Goal: Information Seeking & Learning: Learn about a topic

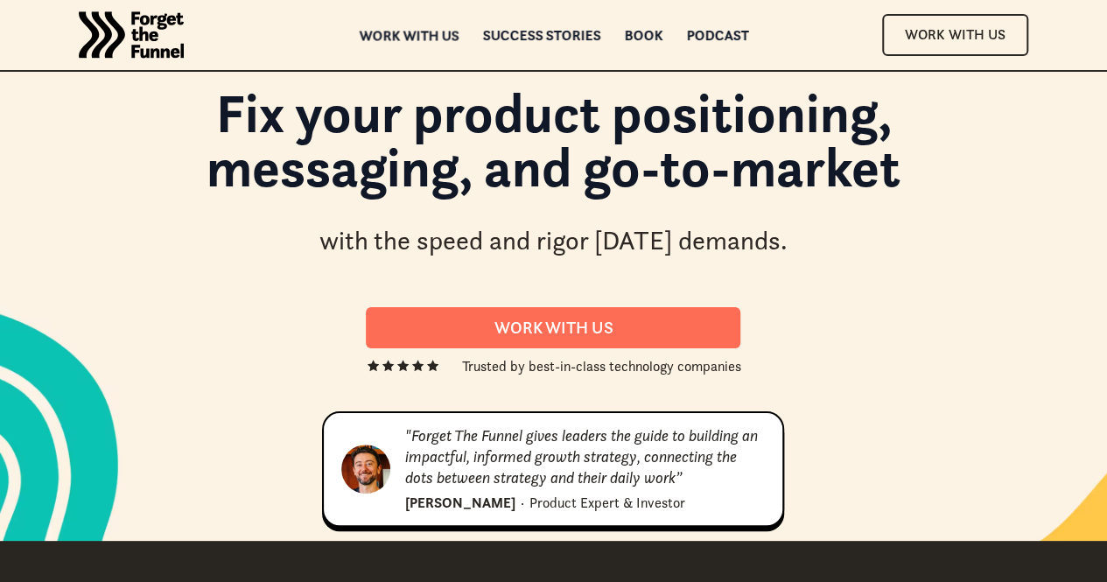
click at [391, 32] on div "Work with us" at bounding box center [409, 36] width 100 height 12
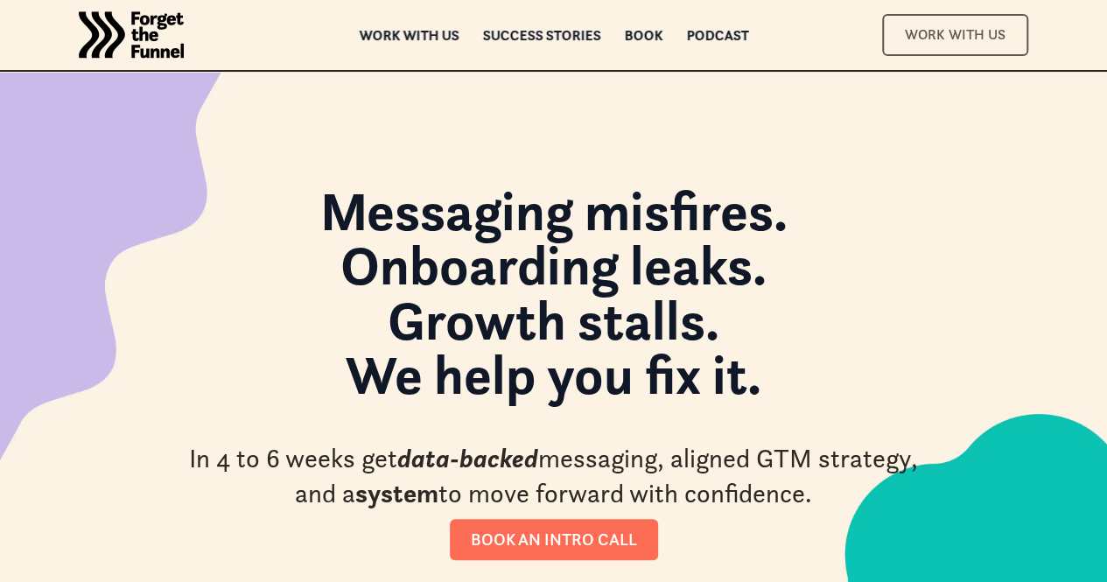
click at [945, 23] on link "Work With Us" at bounding box center [955, 34] width 146 height 41
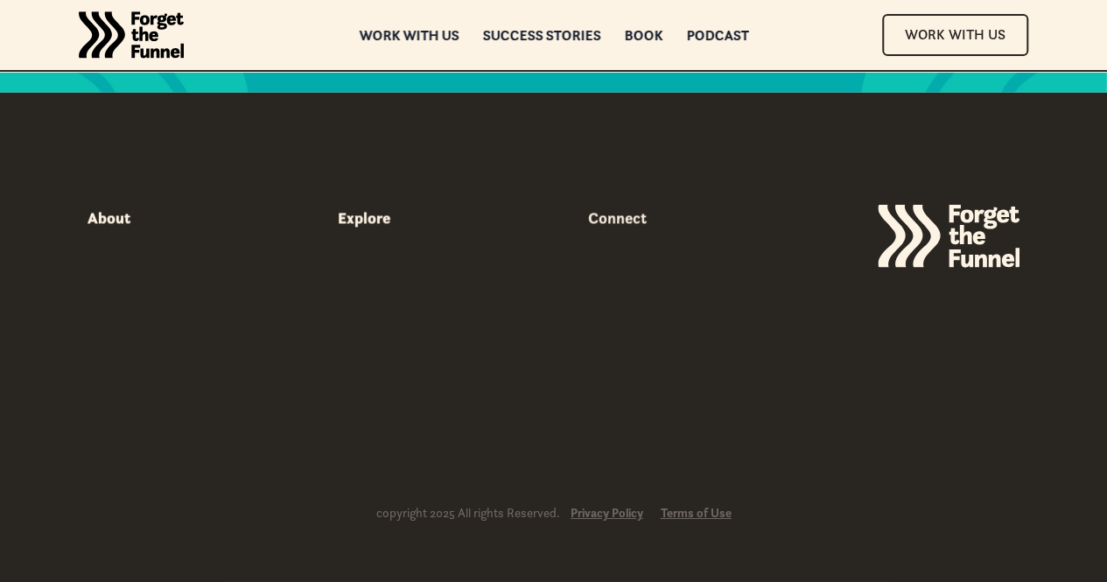
scroll to position [9849, 0]
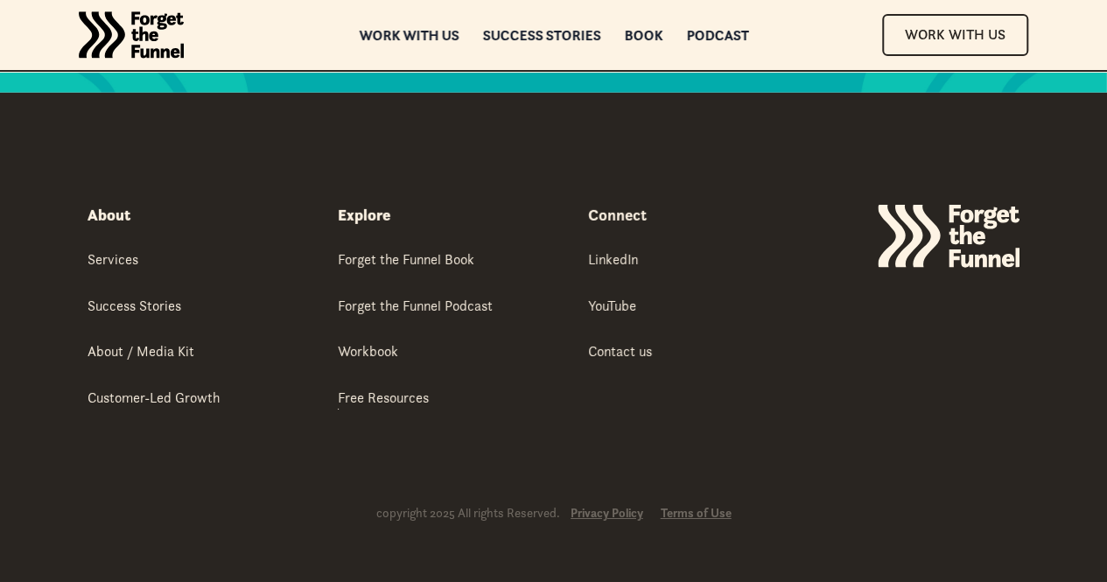
click at [416, 386] on div "Explore Forget the Funnel Book Forget the Funnel Podcast Workbook Free Resources" at bounding box center [449, 307] width 222 height 205
click at [402, 396] on div "Free Resources" at bounding box center [383, 397] width 91 height 19
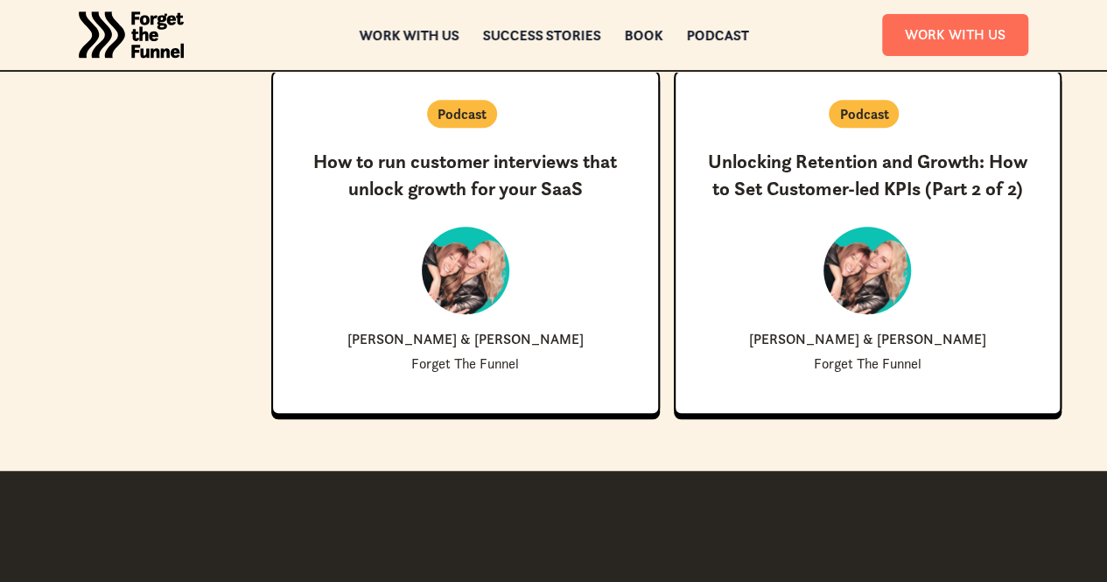
scroll to position [4307, 0]
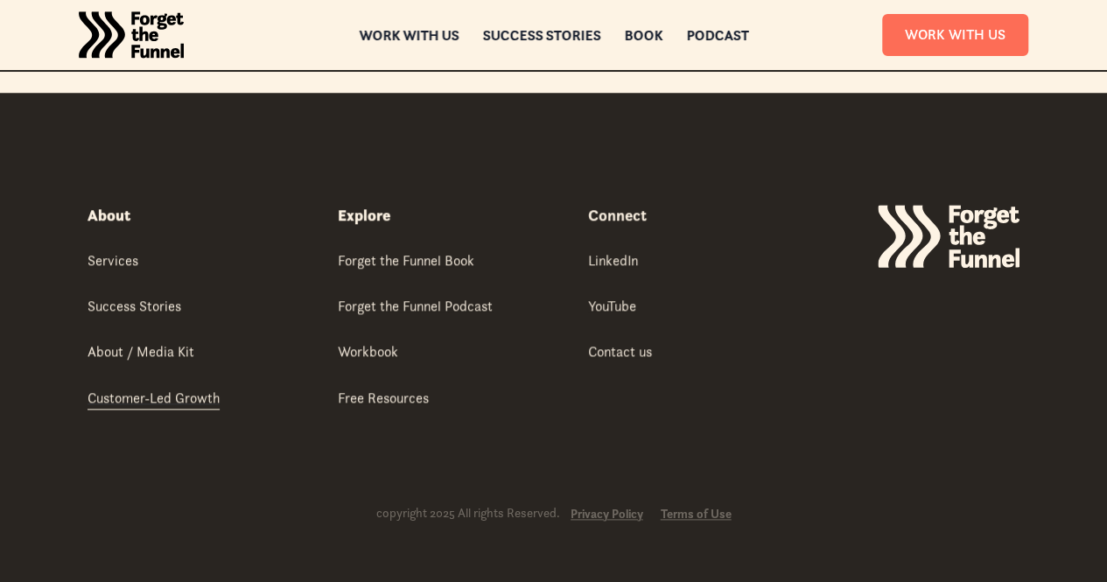
click at [174, 403] on div "Customer-Led Growth" at bounding box center [154, 397] width 132 height 19
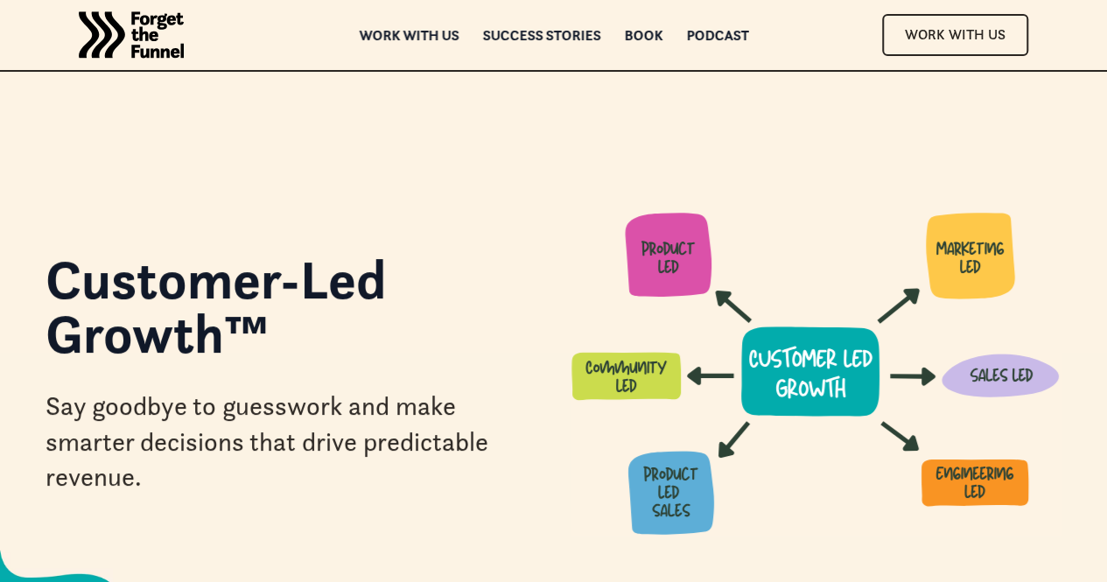
click at [156, 29] on img "home" at bounding box center [131, 35] width 105 height 70
